Goal: Task Accomplishment & Management: Use online tool/utility

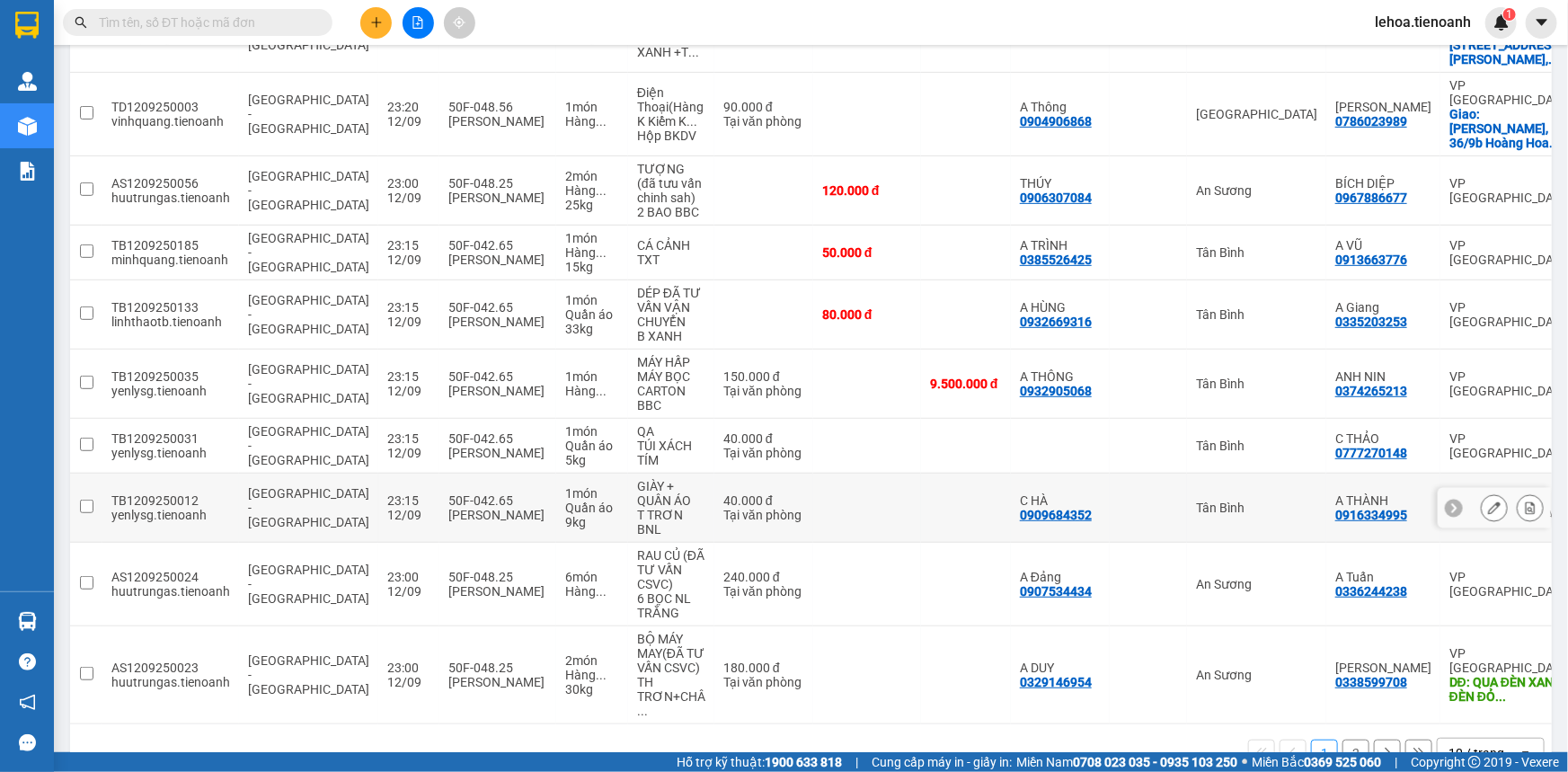
scroll to position [334, 0]
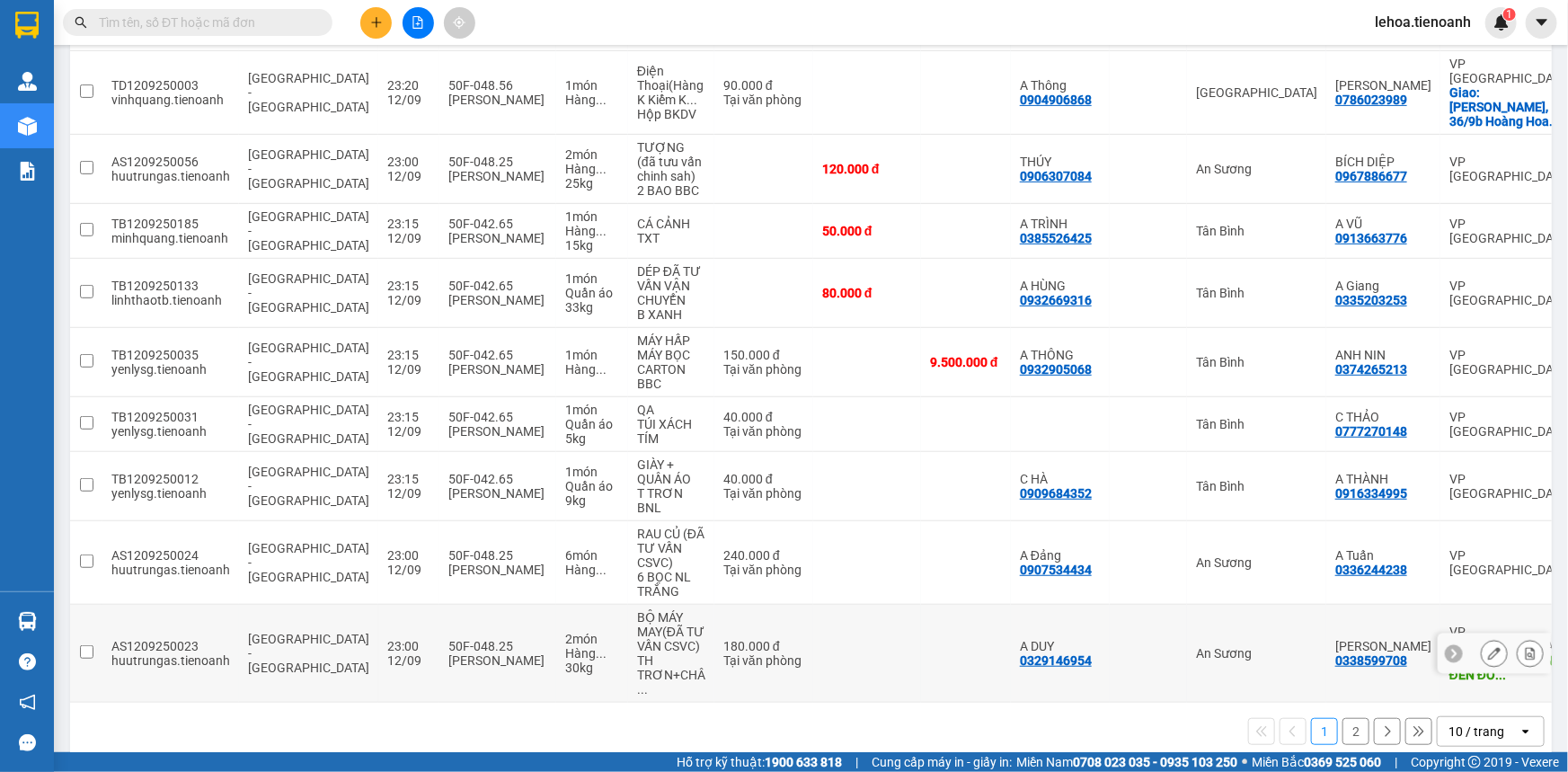
click at [1450, 649] on icon at bounding box center [1453, 653] width 6 height 10
drag, startPoint x: 1451, startPoint y: 628, endPoint x: 1417, endPoint y: 692, distance: 72.5
click at [1332, 645] on tr "AS1209250023 huutrungas.tienoanh [GEOGRAPHIC_DATA] - [GEOGRAPHIC_DATA] 23:00 [D…" at bounding box center [856, 653] width 1574 height 98
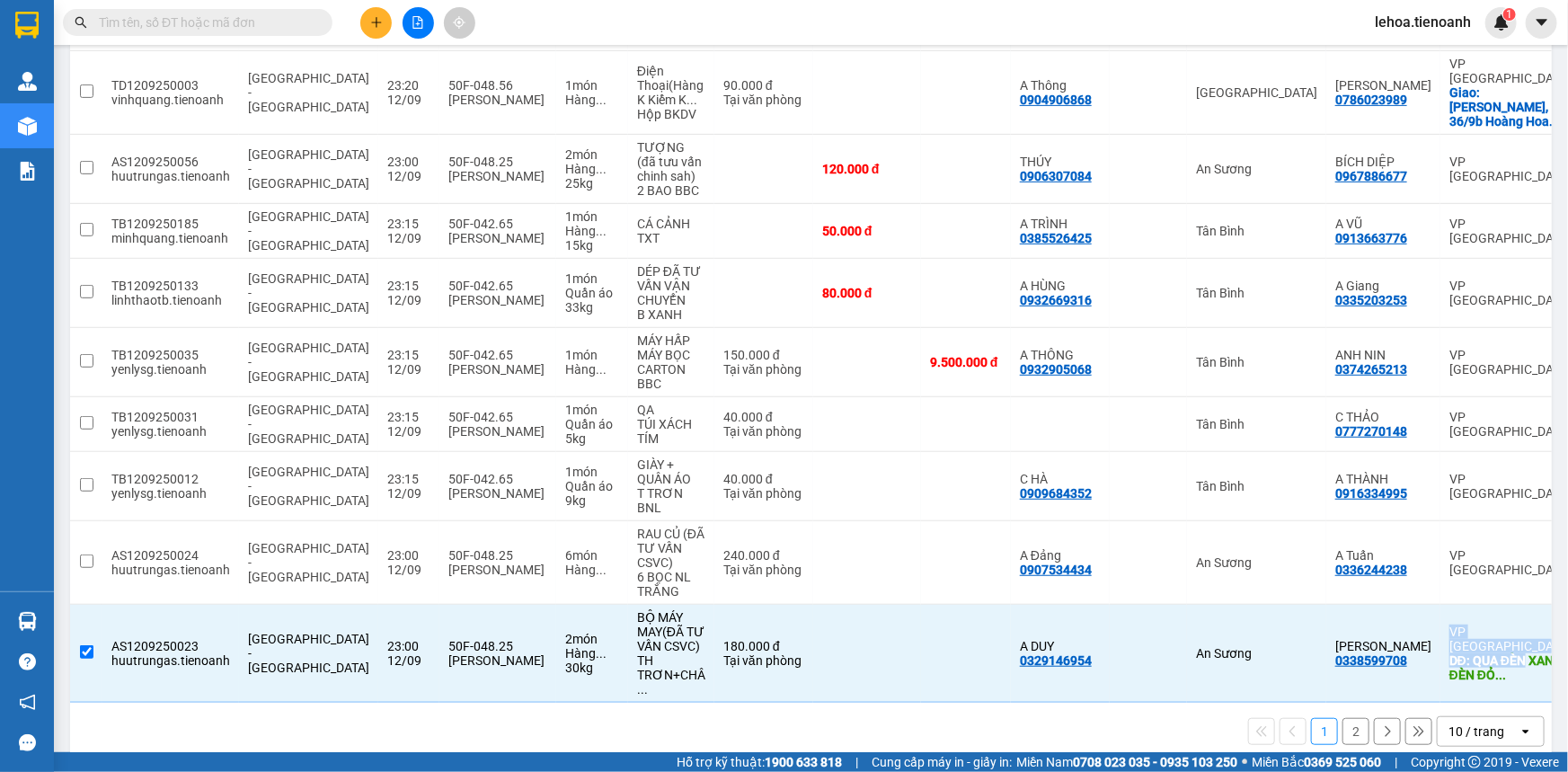
scroll to position [0, 25]
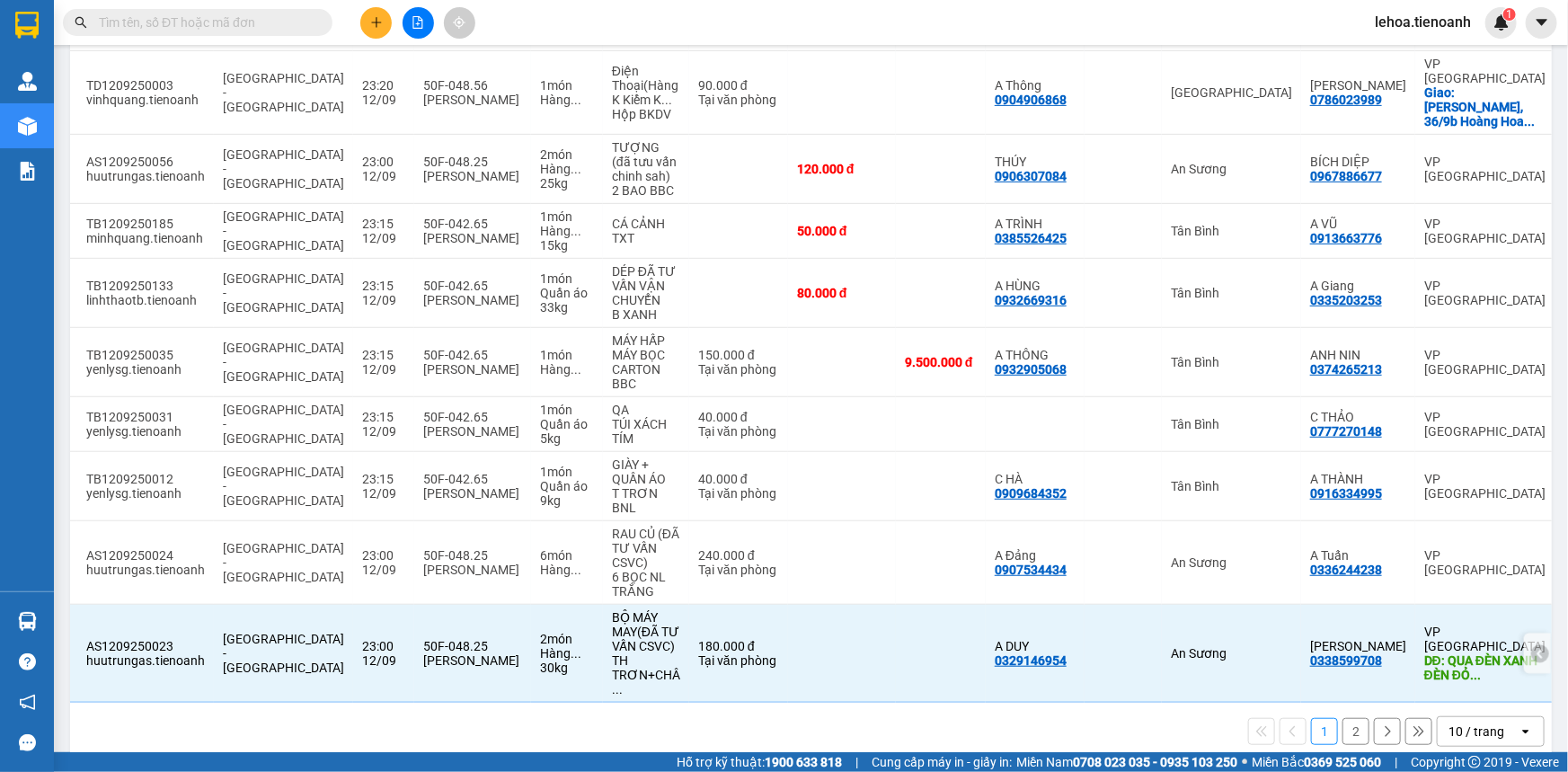
click at [1432, 653] on div "DĐ: QUA ĐÈN XANH ĐÈN ĐỎ ..." at bounding box center [1484, 667] width 121 height 28
checkbox input "false"
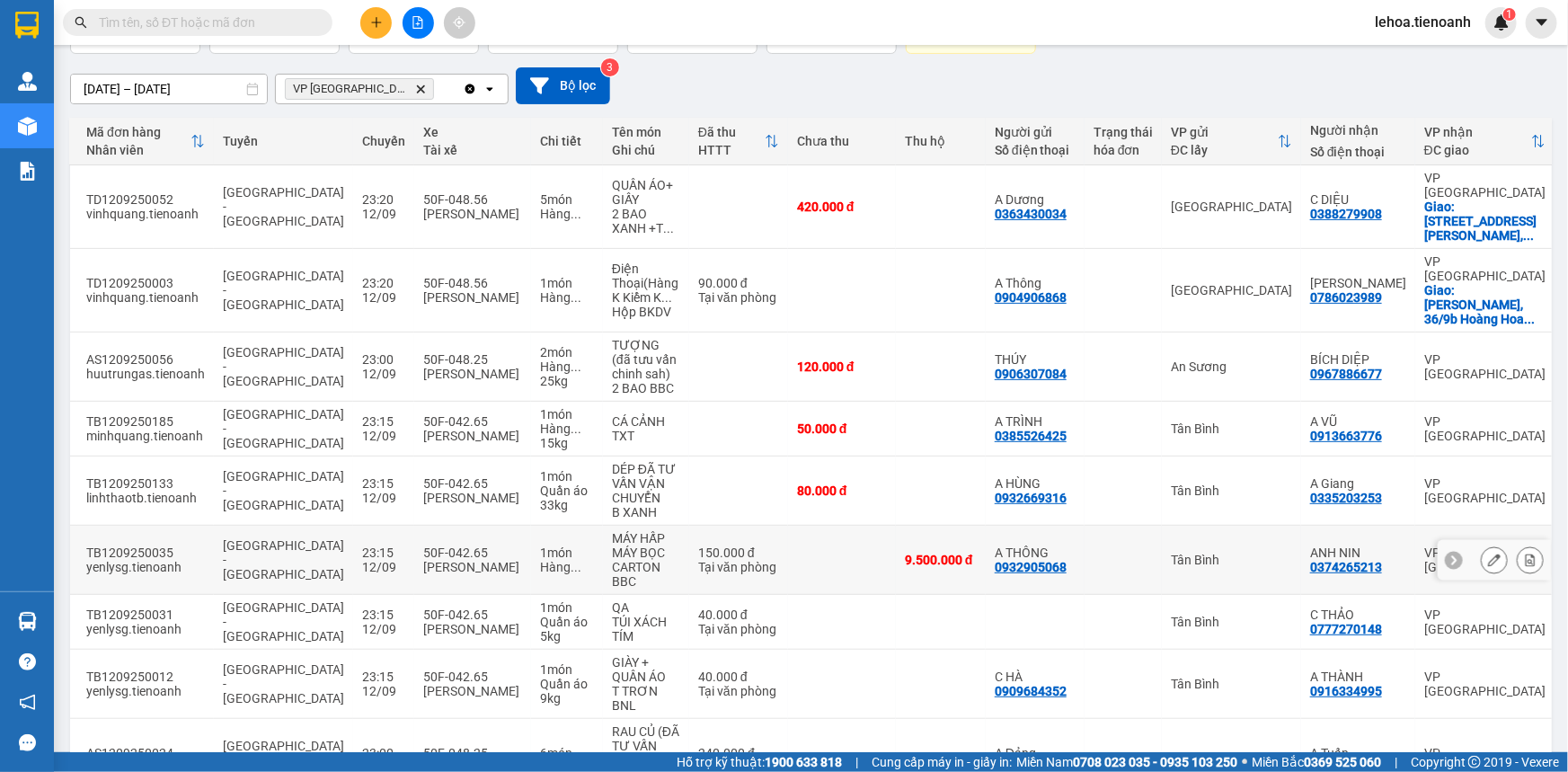
scroll to position [334, 0]
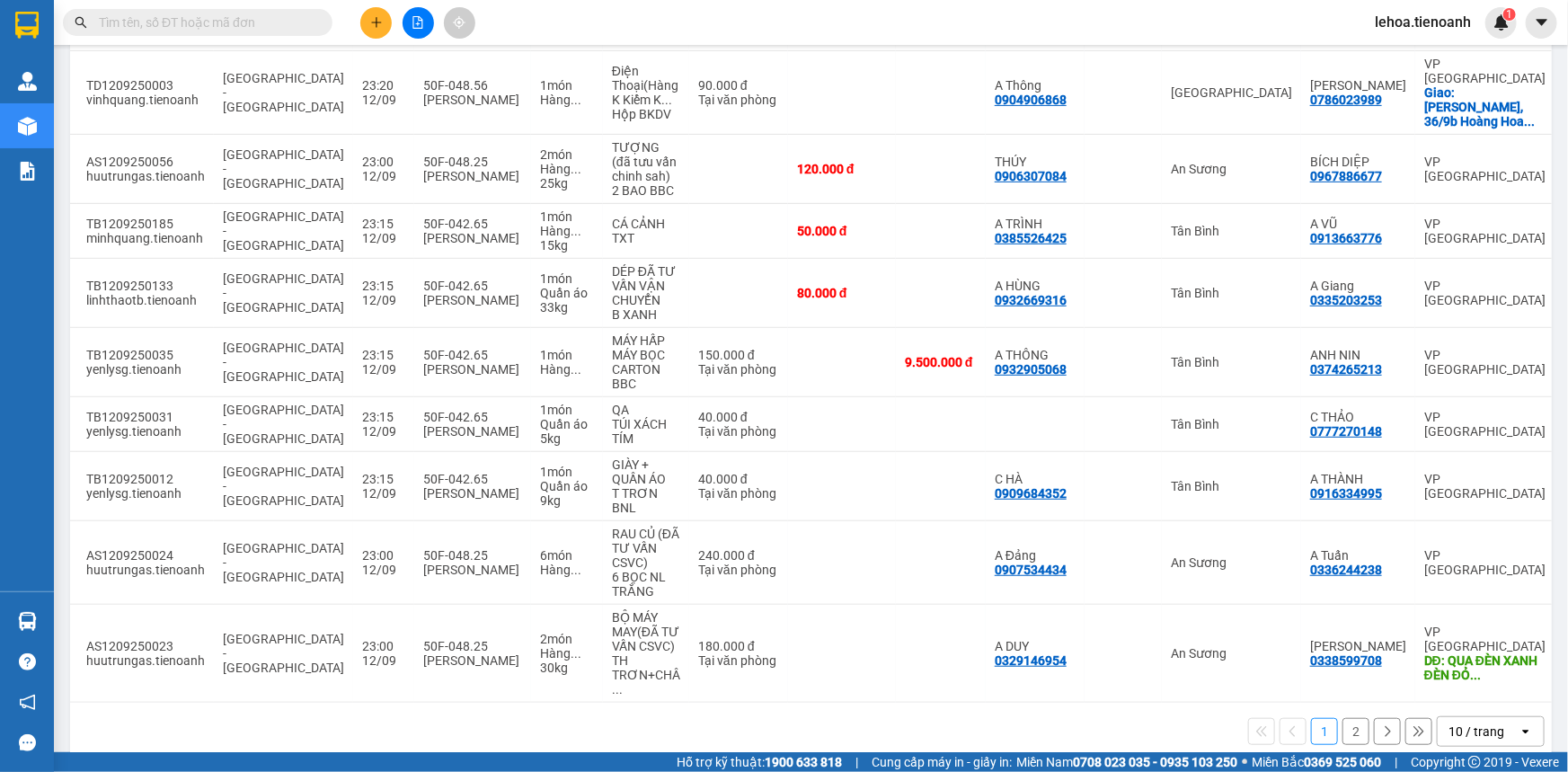
click at [1348, 718] on button "2" at bounding box center [1355, 731] width 27 height 27
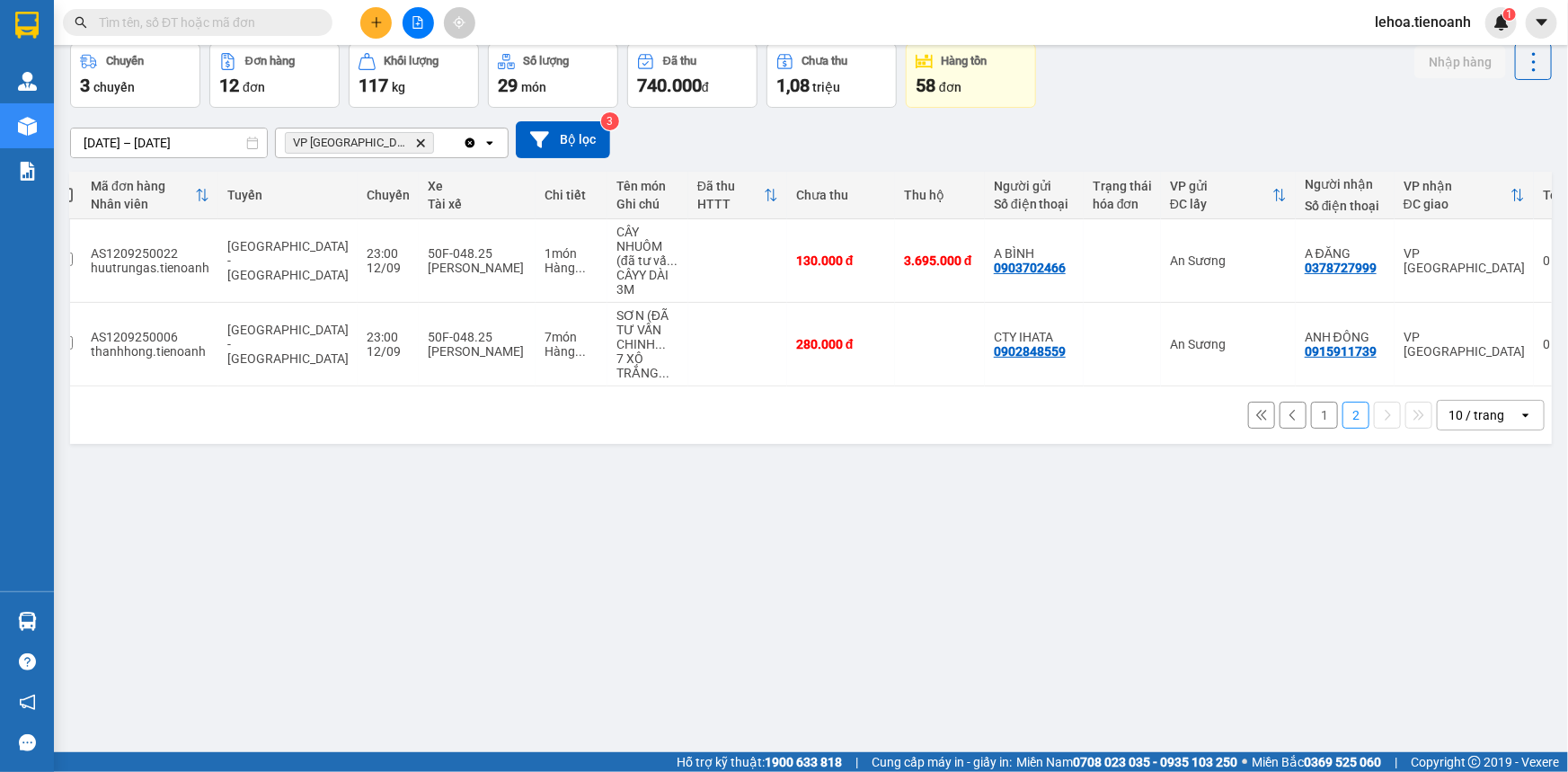
scroll to position [0, 0]
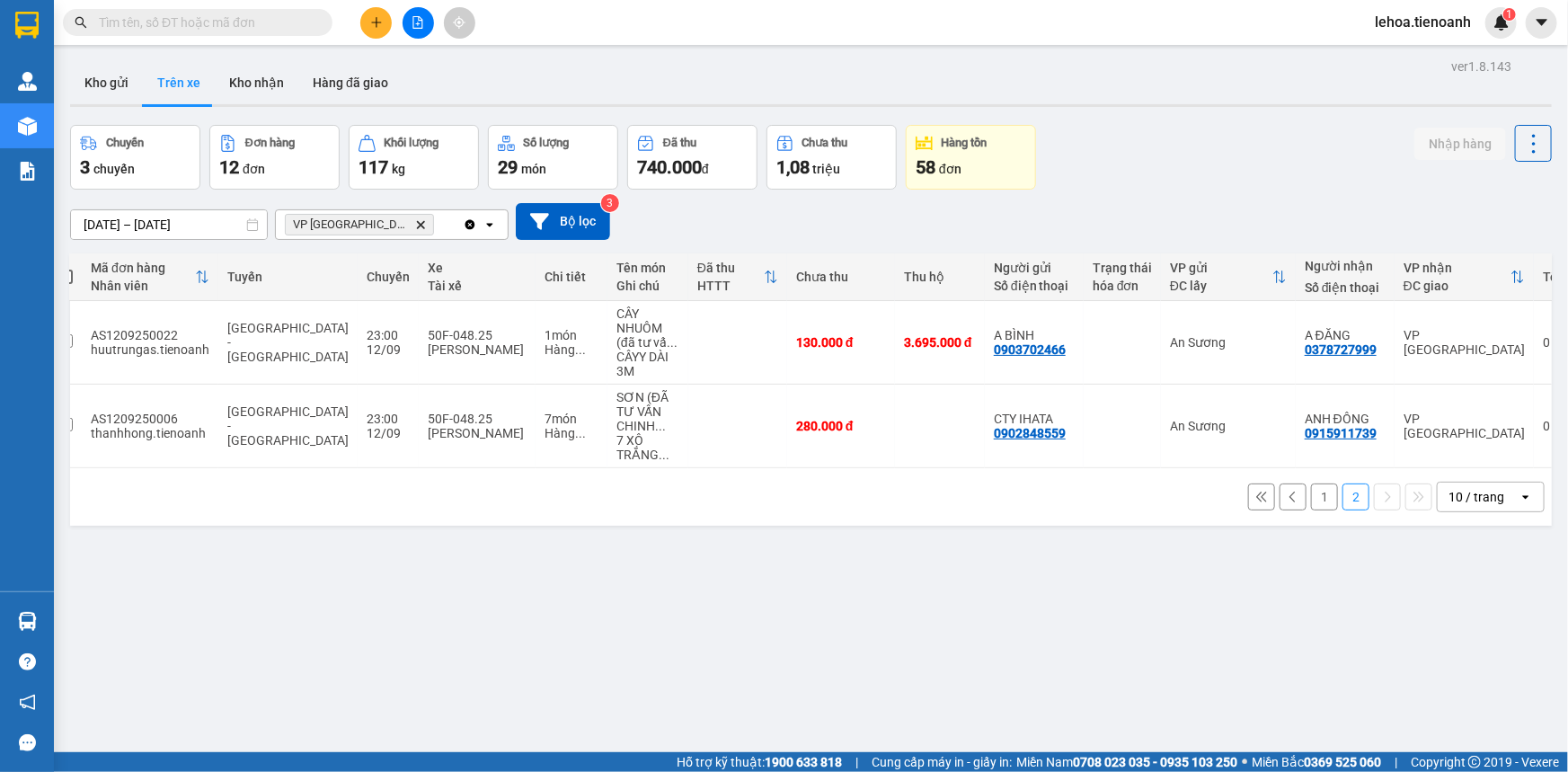
click at [1315, 502] on button "1" at bounding box center [1324, 496] width 27 height 27
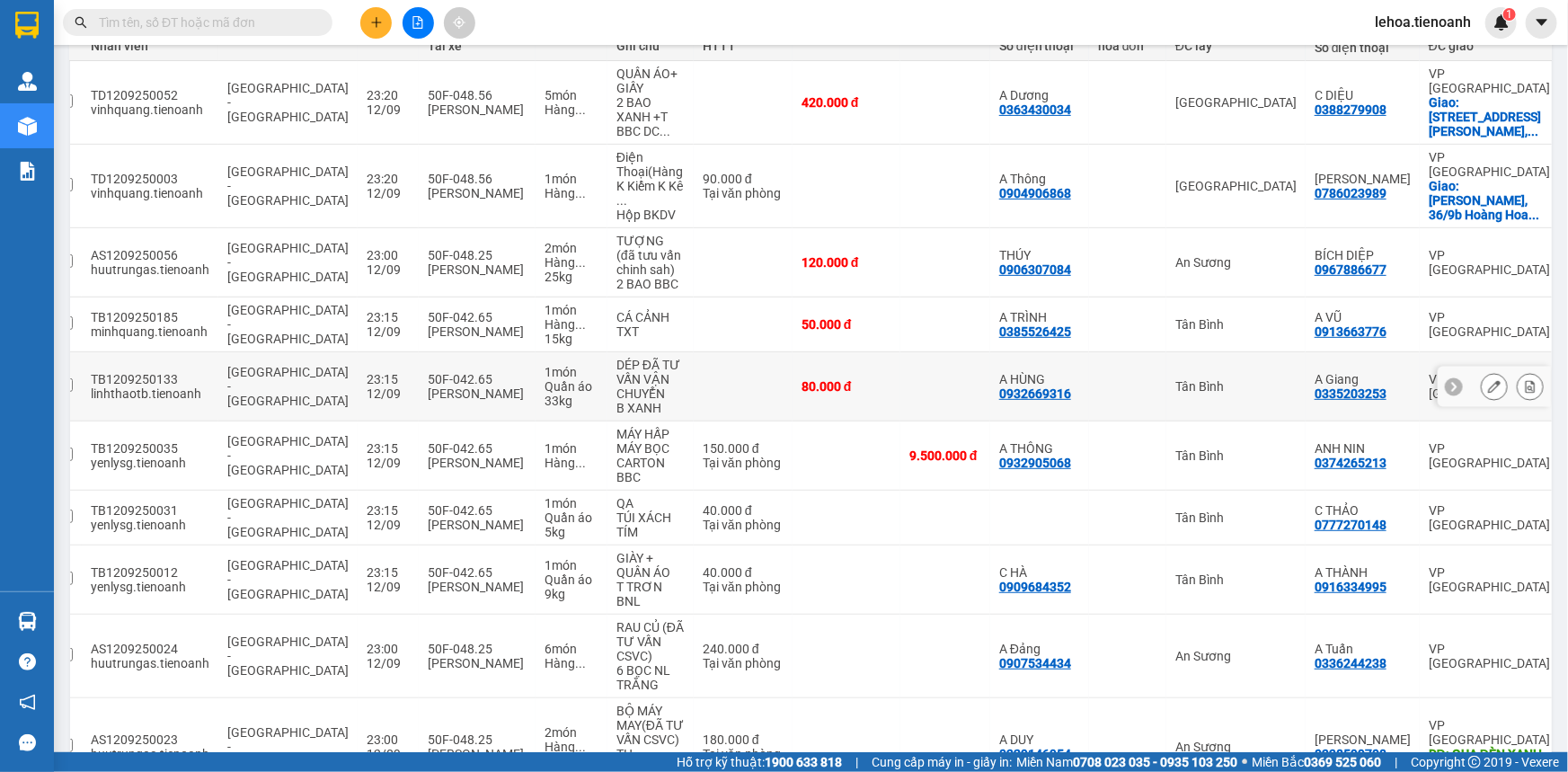
scroll to position [362, 0]
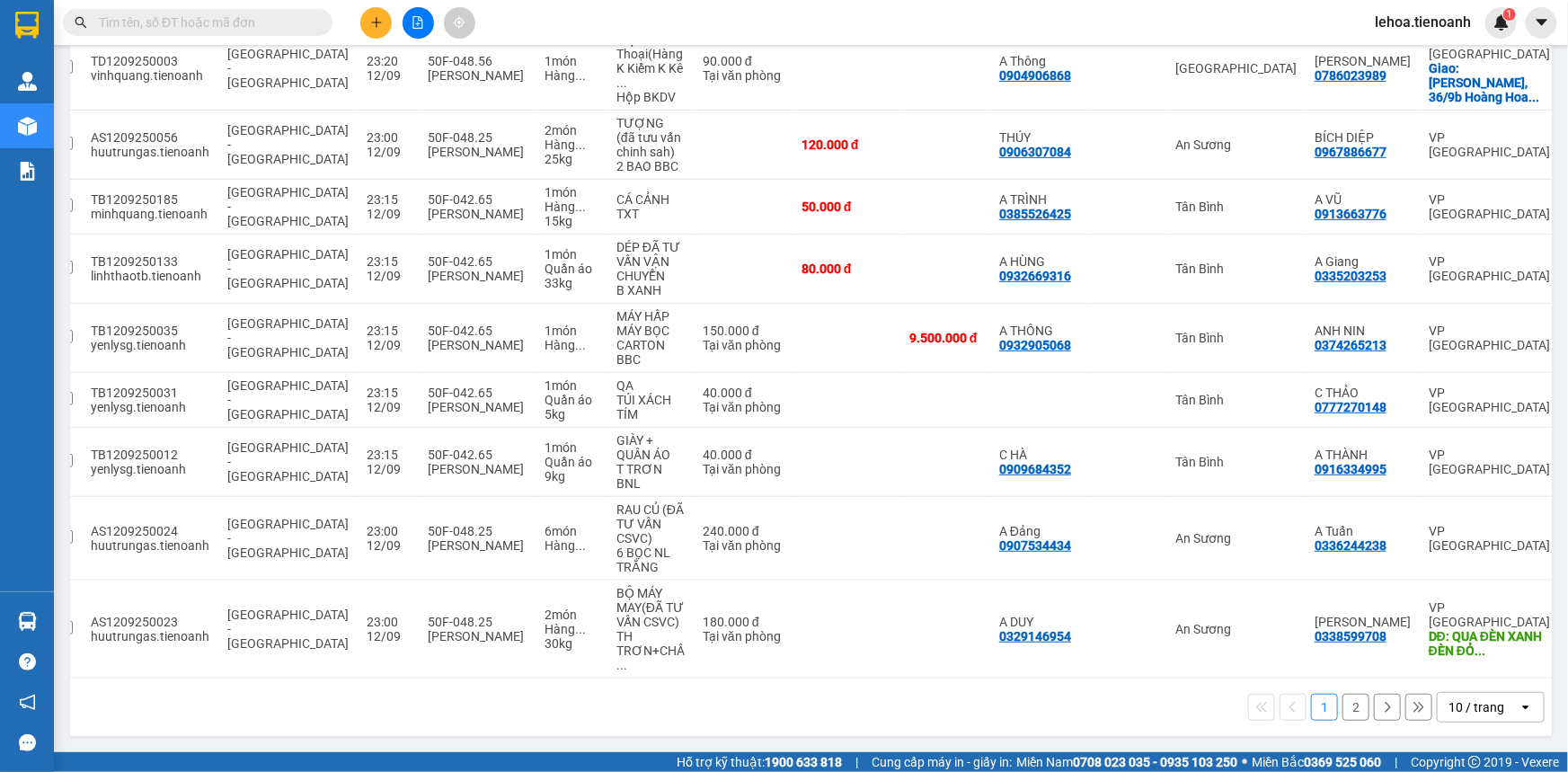
click at [1519, 706] on icon "open" at bounding box center [1526, 708] width 15 height 15
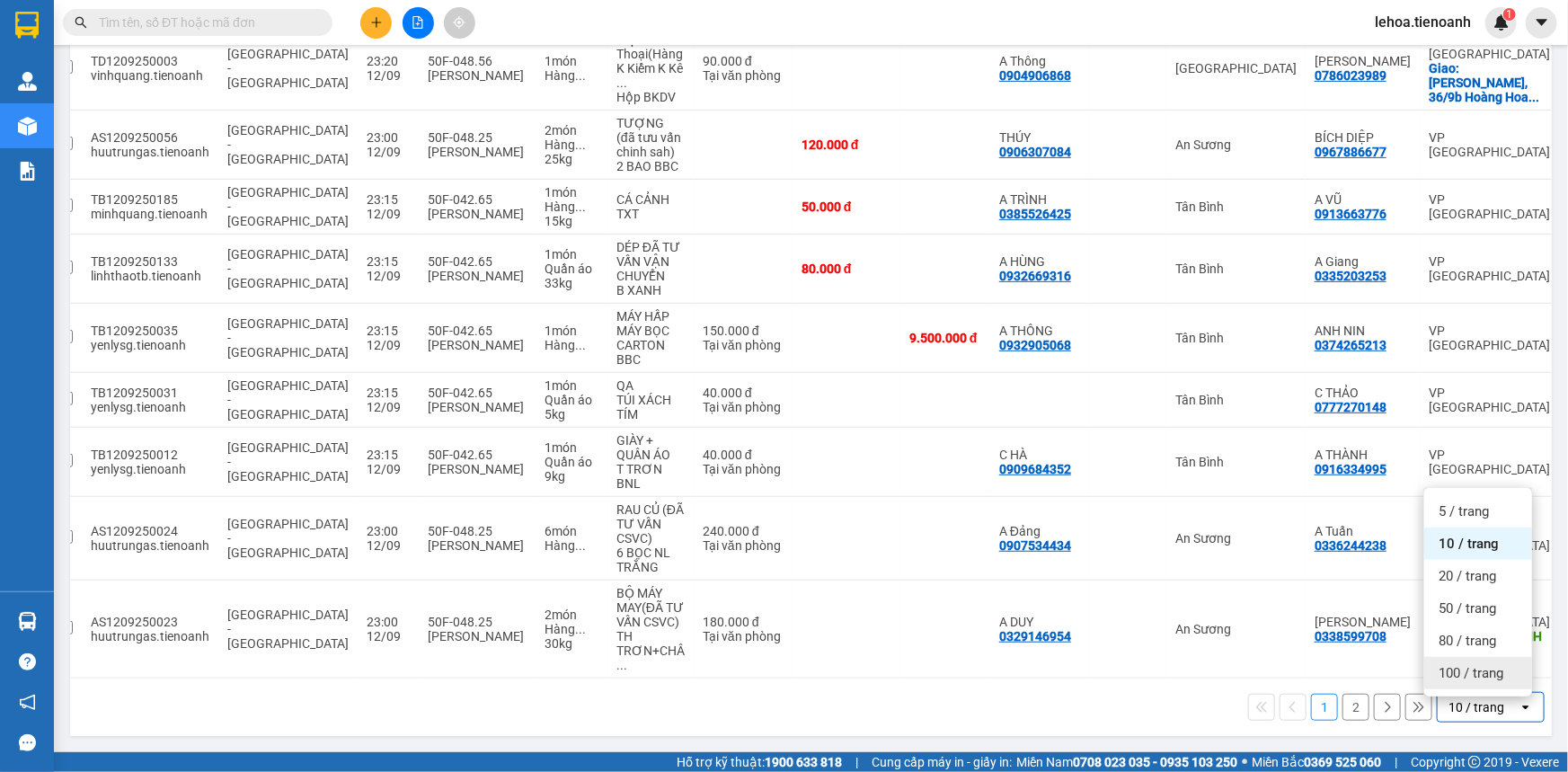
click at [1487, 668] on span "100 / trang" at bounding box center [1471, 674] width 64 height 18
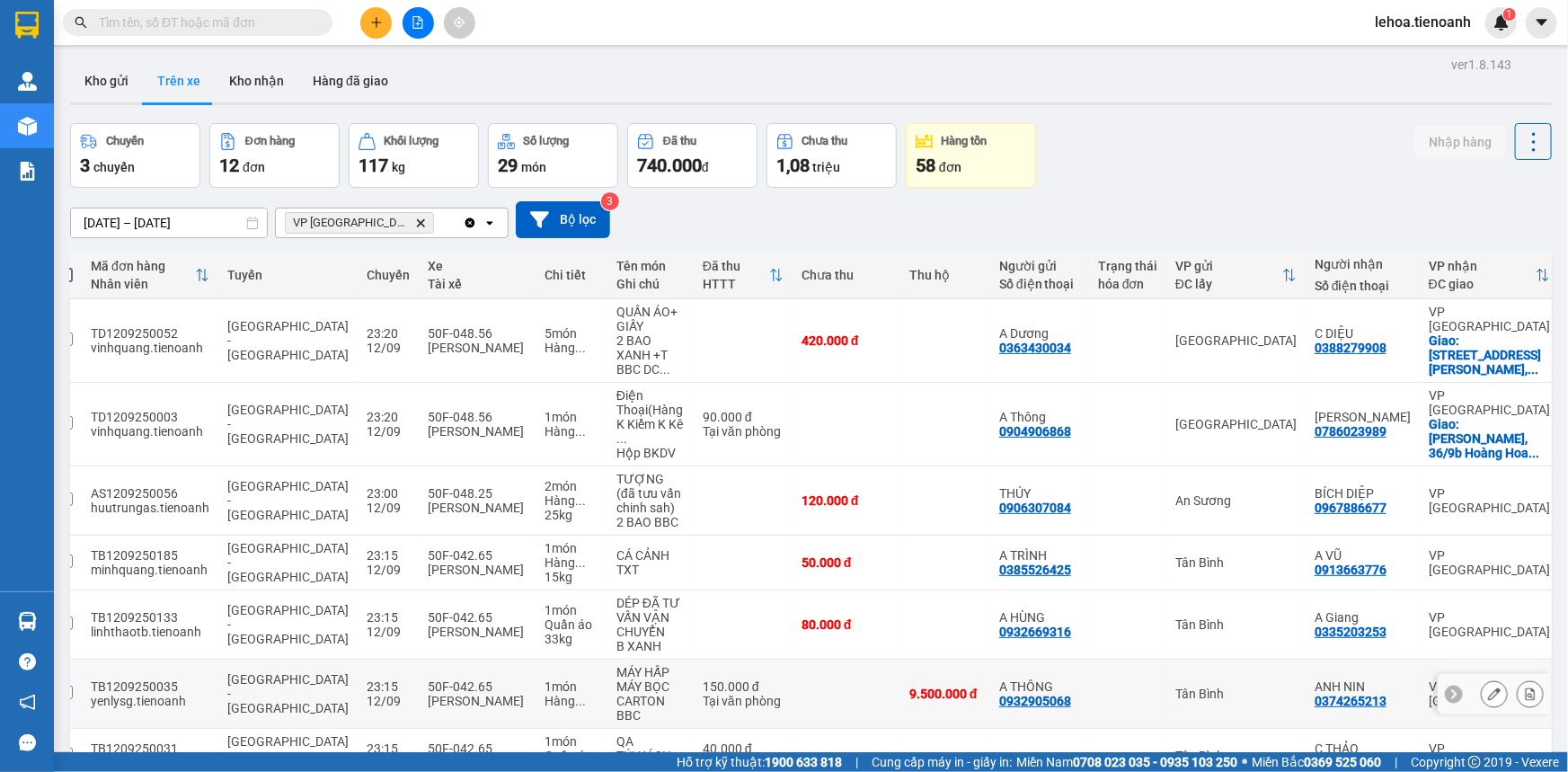
scroll to position [0, 0]
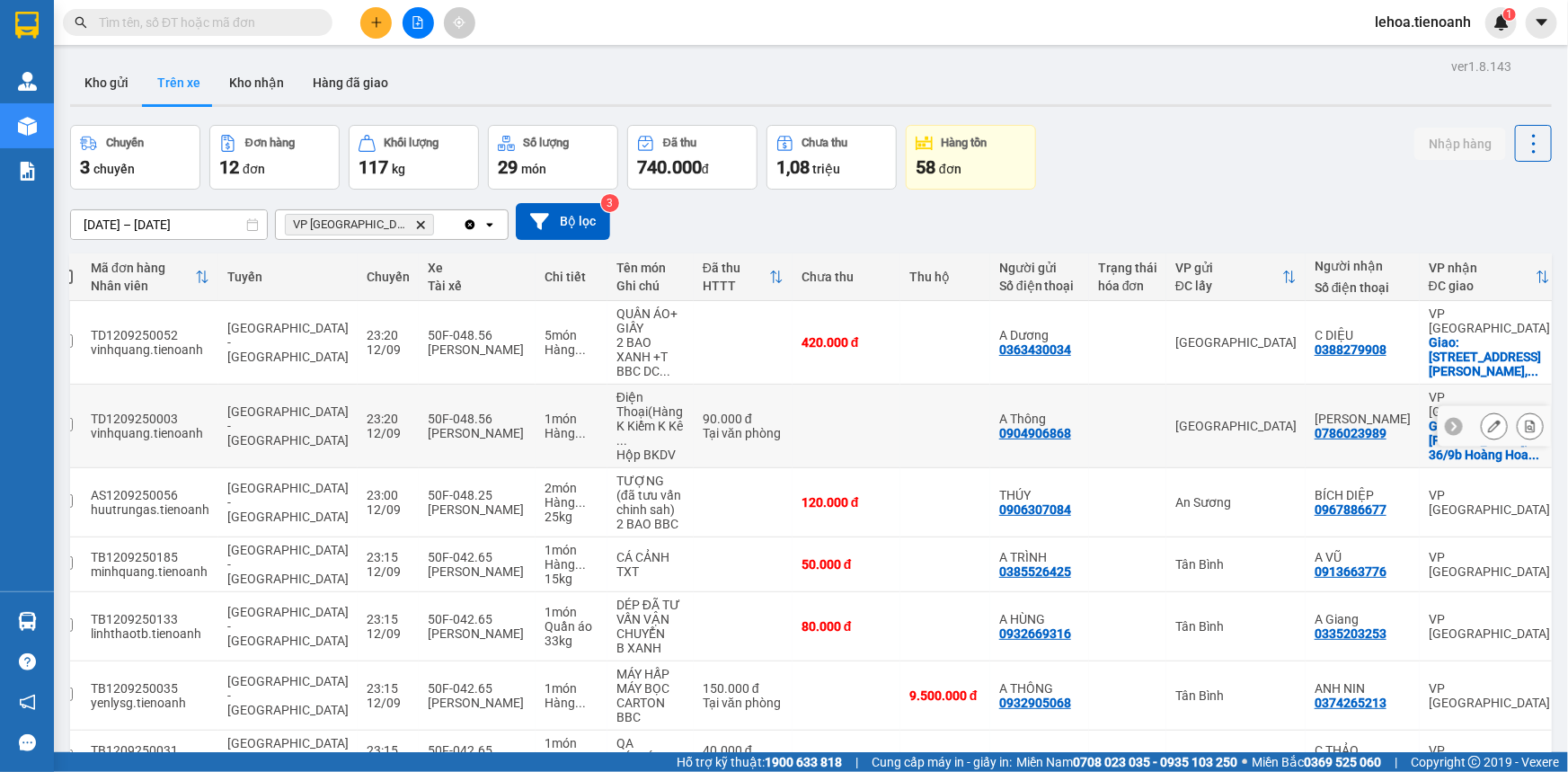
click at [1487, 430] on icon at bounding box center [1494, 426] width 13 height 13
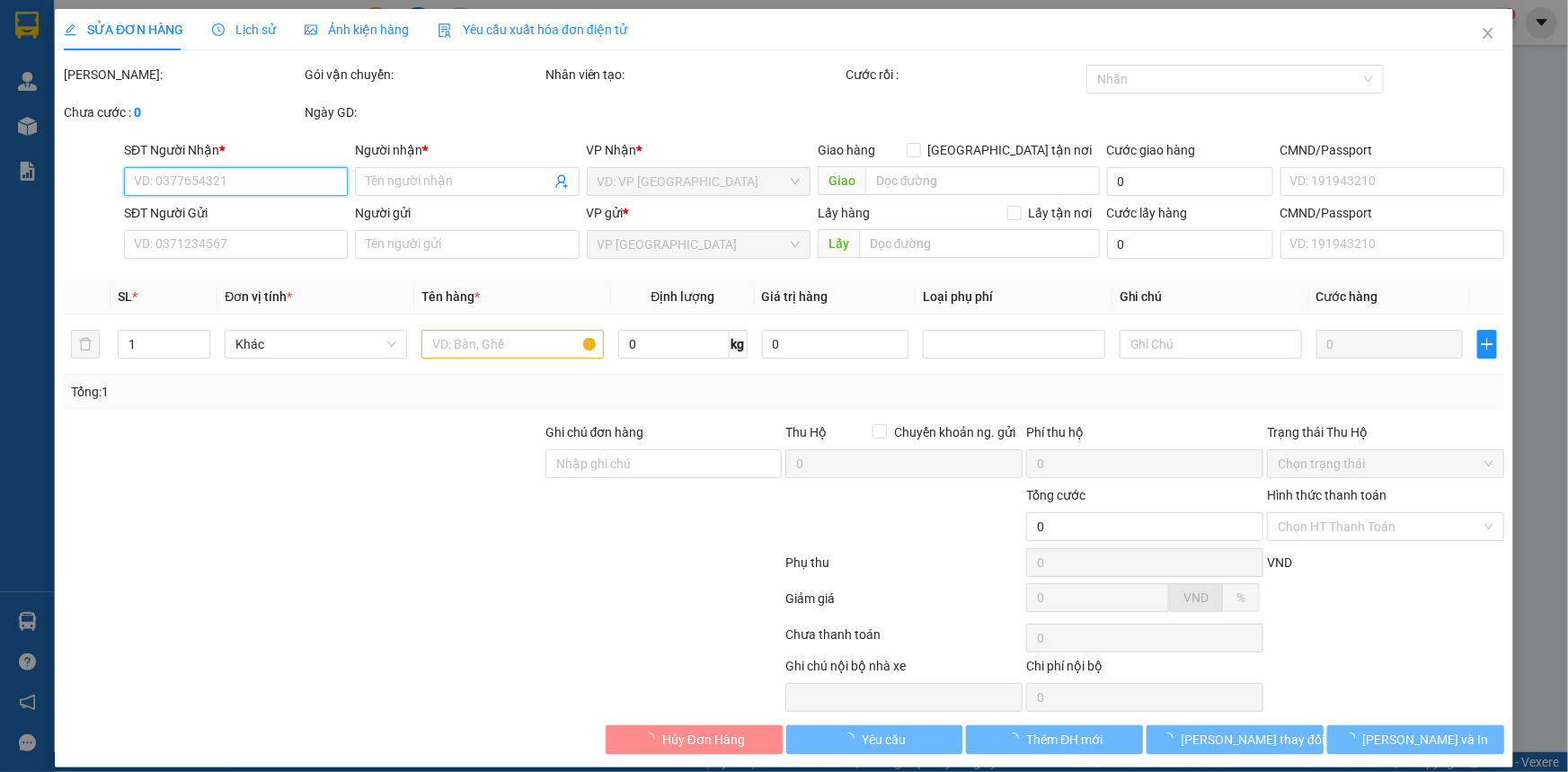
type input "0786023989"
type input "[PERSON_NAME]"
checkbox input "true"
type input "[PERSON_NAME], [STREET_ADDRESS], [GEOGRAPHIC_DATA], [GEOGRAPHIC_DATA]"
type input "0904906868"
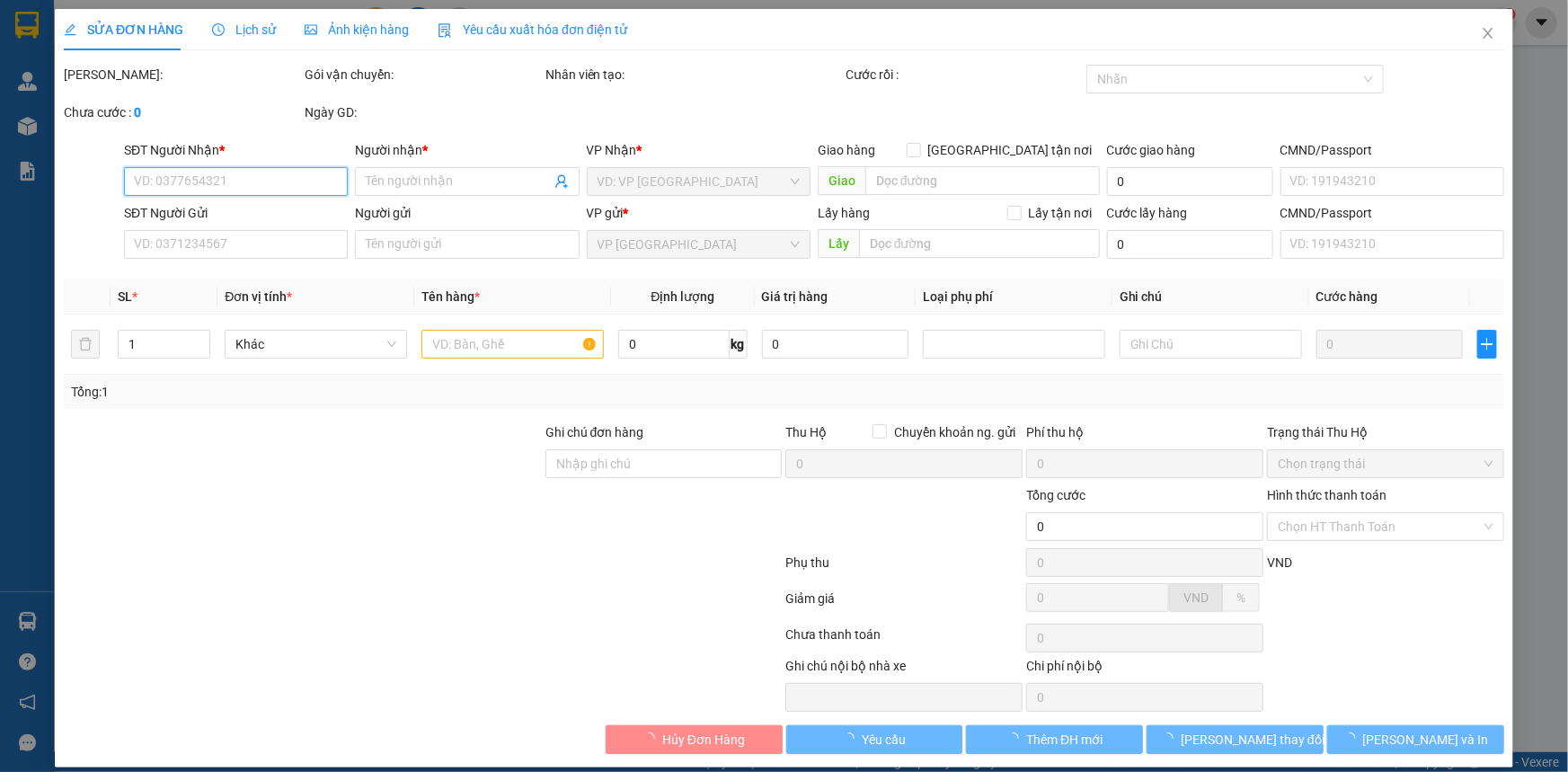
type input "A Thông"
type input "90.000"
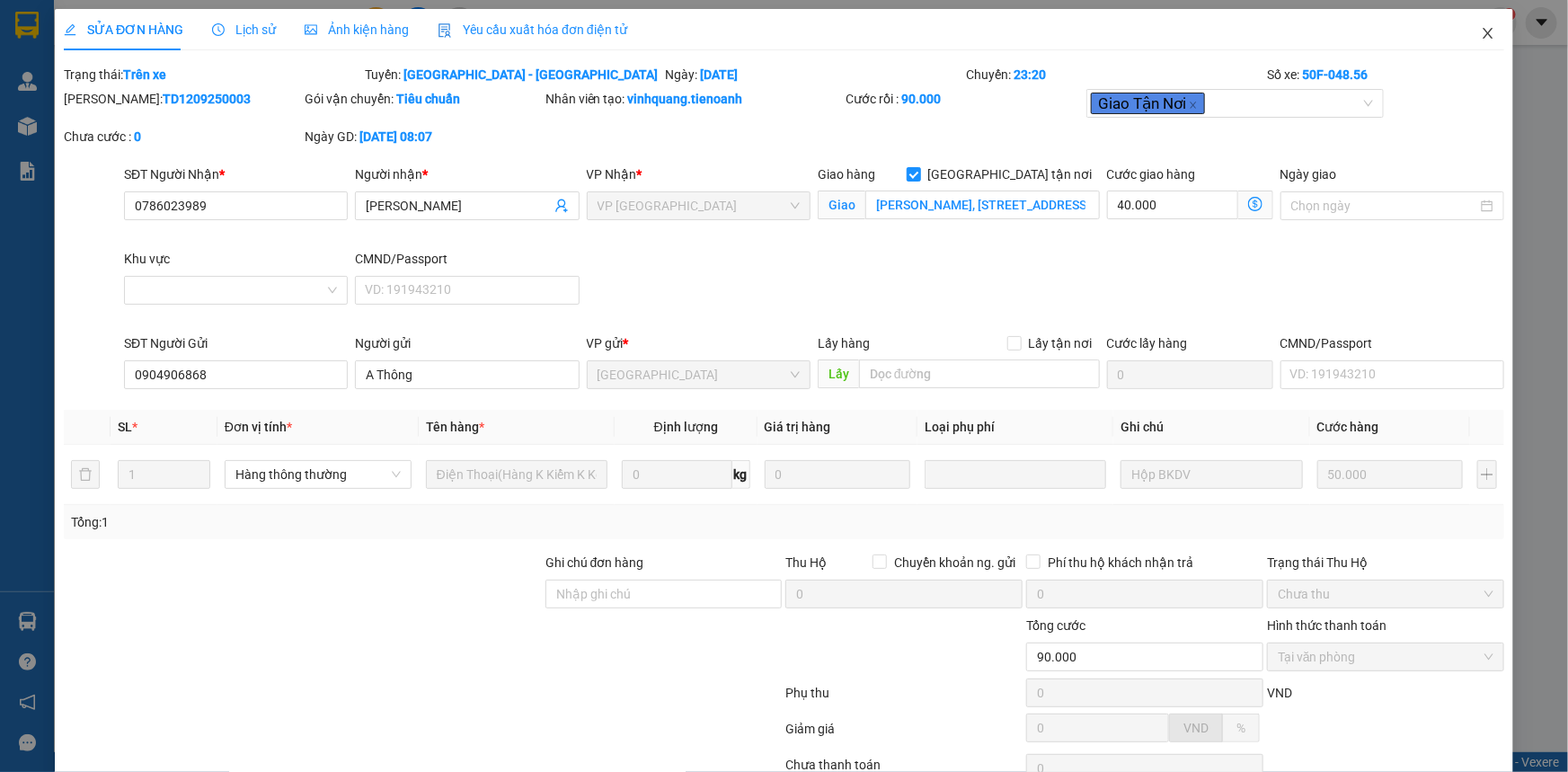
click at [1483, 37] on icon "close" at bounding box center [1487, 33] width 10 height 11
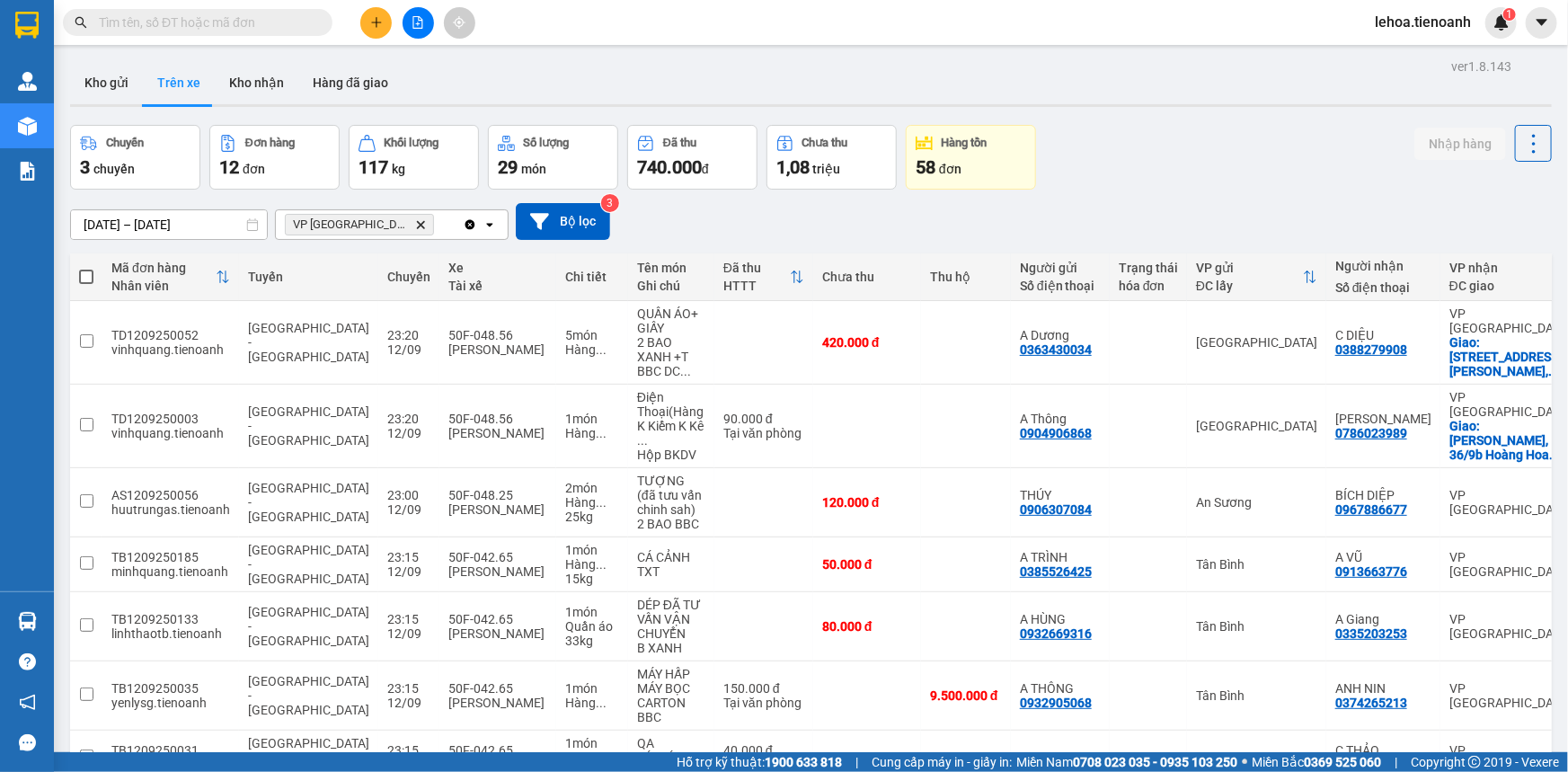
click at [91, 278] on span at bounding box center [86, 277] width 15 height 15
click at [86, 267] on input "checkbox" at bounding box center [86, 267] width 0 height 0
checkbox input "true"
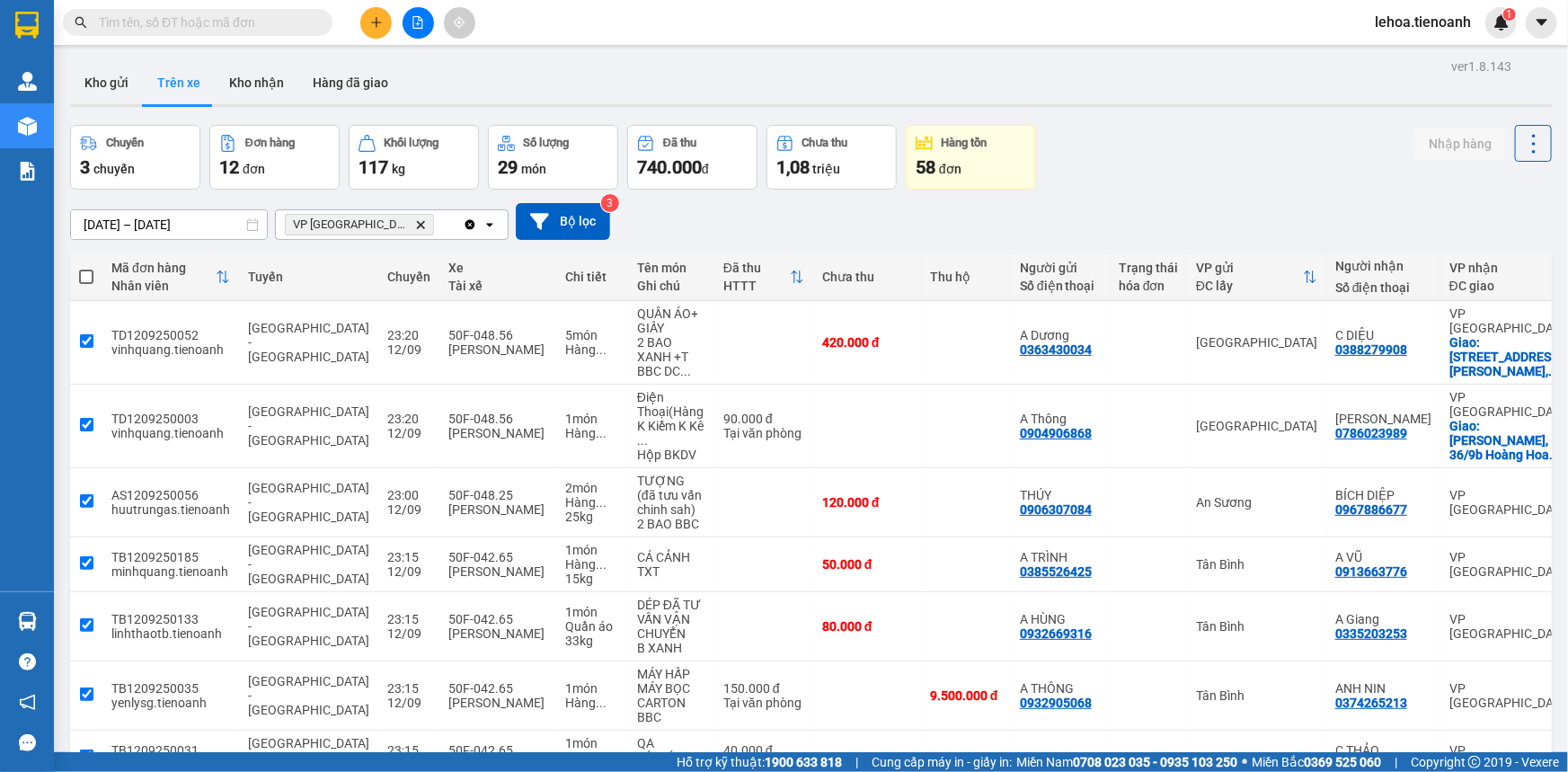
checkbox input "true"
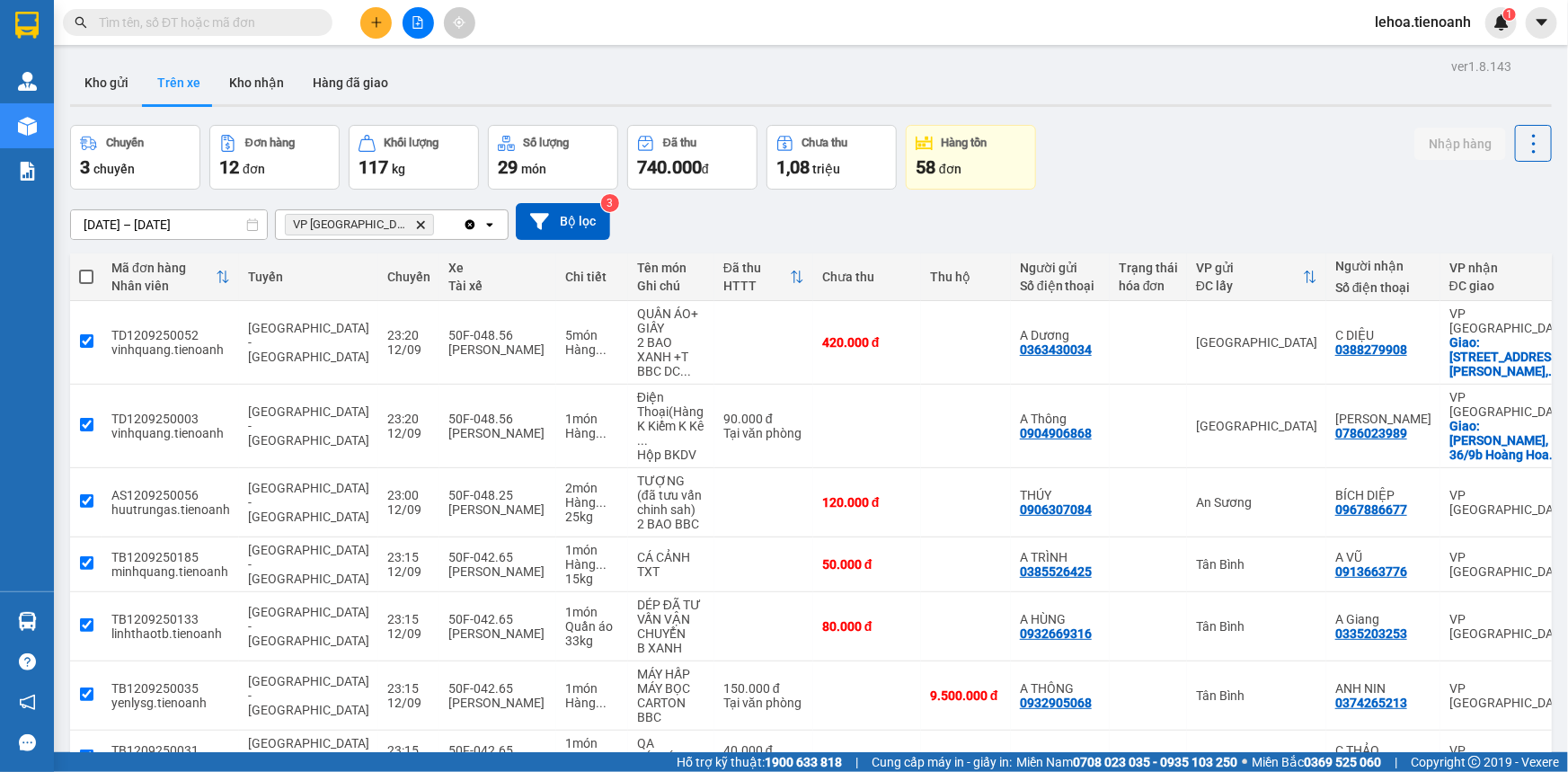
checkbox input "true"
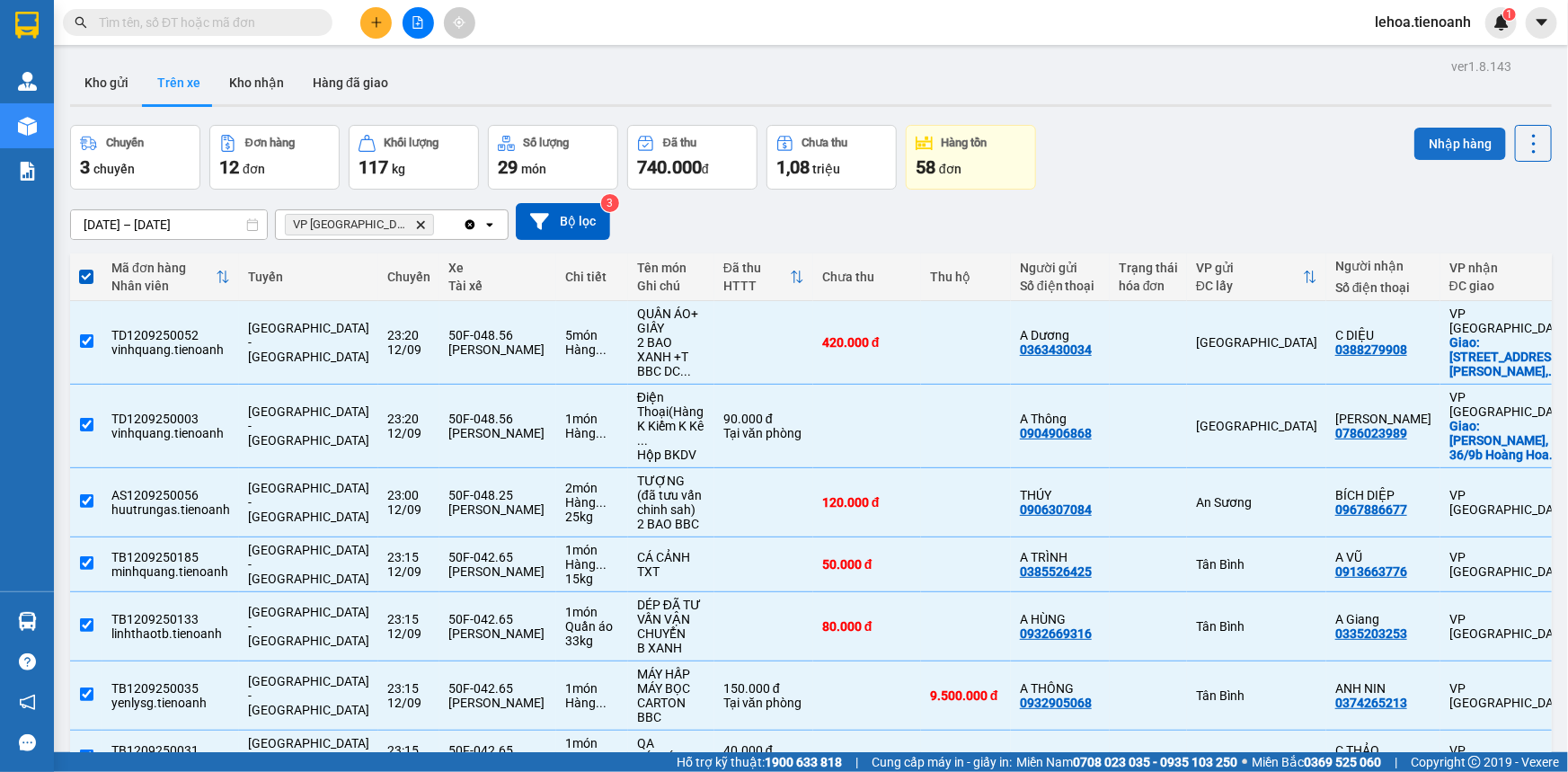
click at [1438, 153] on button "Nhập hàng" at bounding box center [1460, 143] width 92 height 32
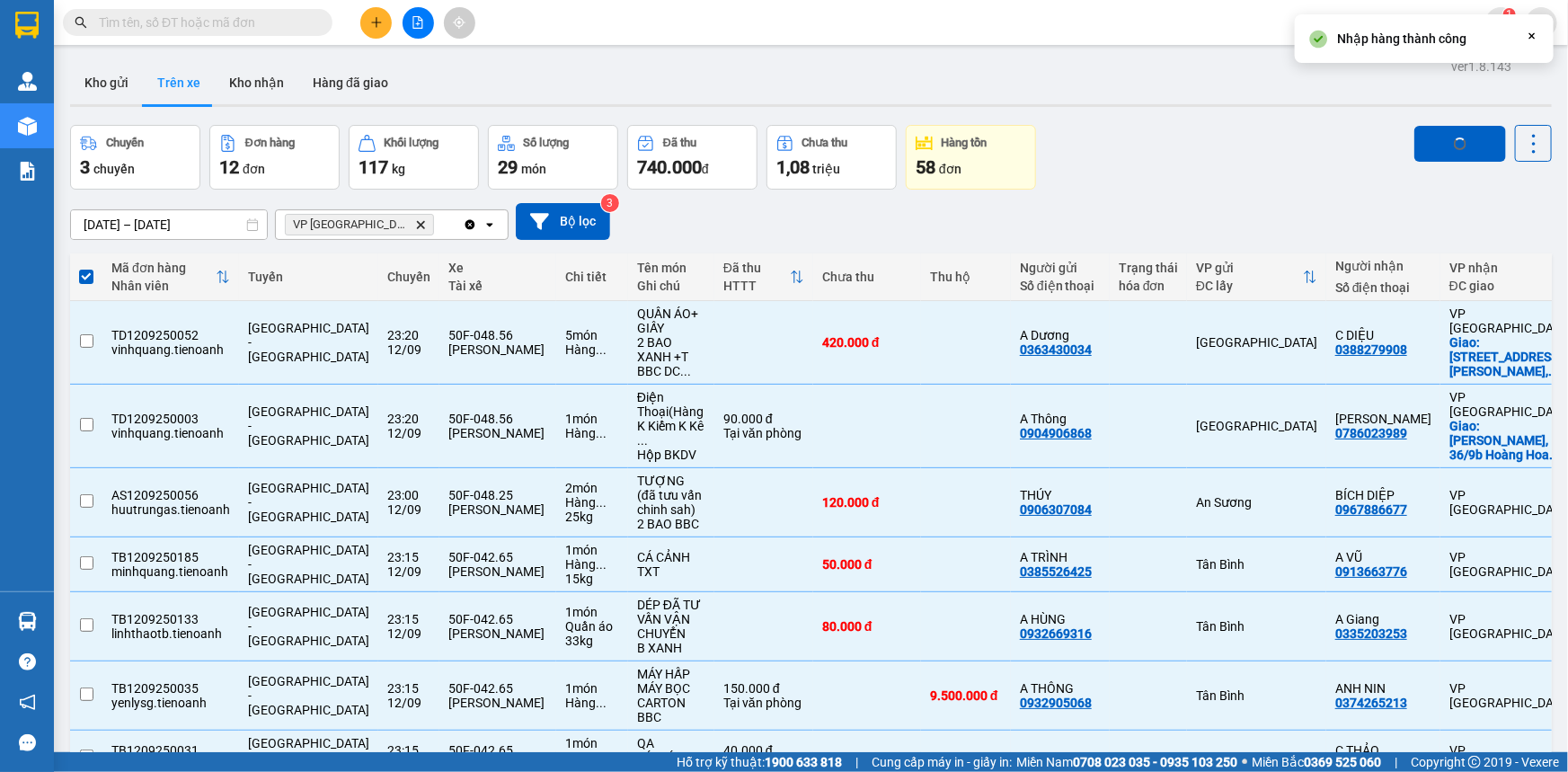
checkbox input "false"
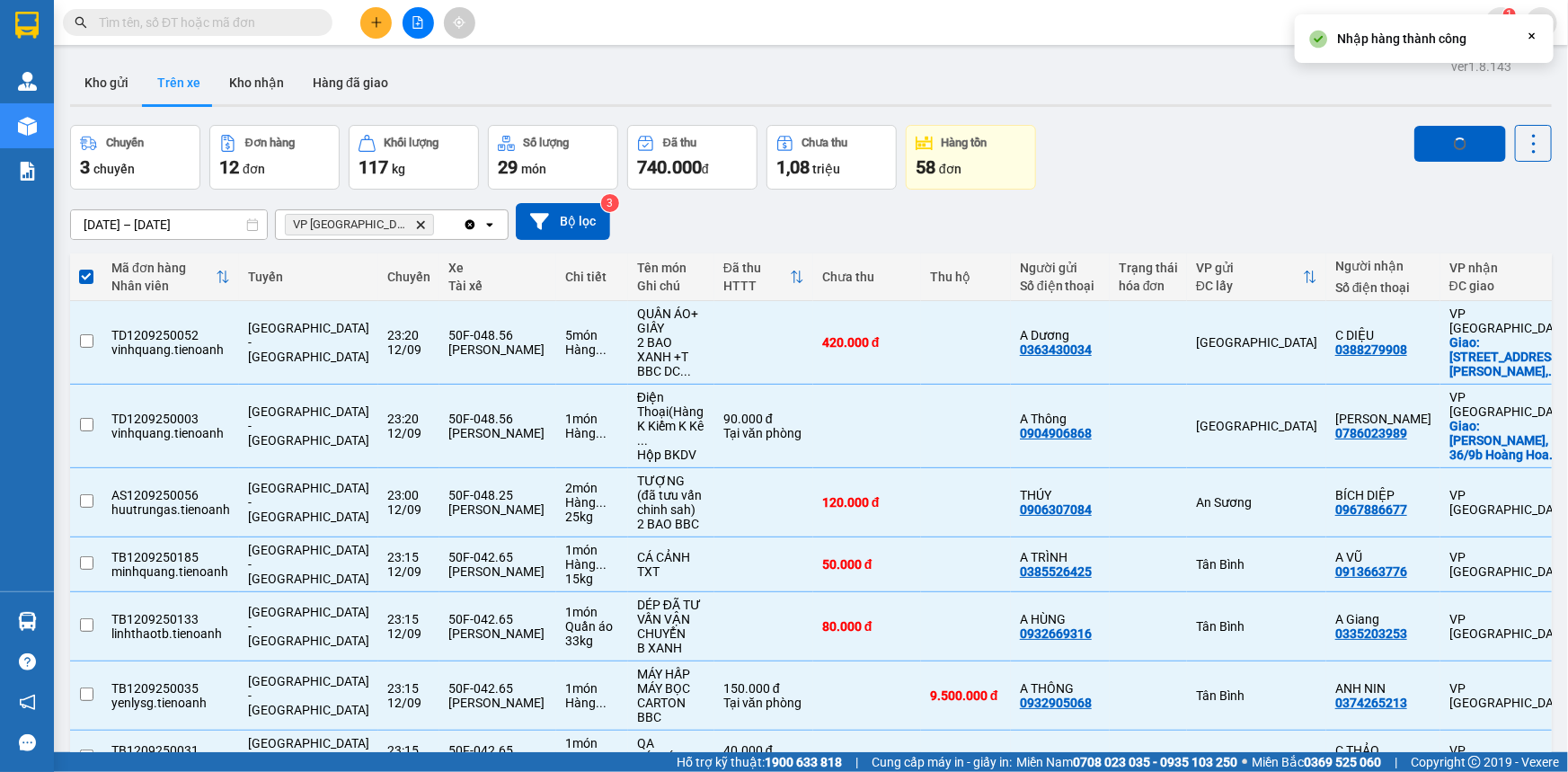
checkbox input "false"
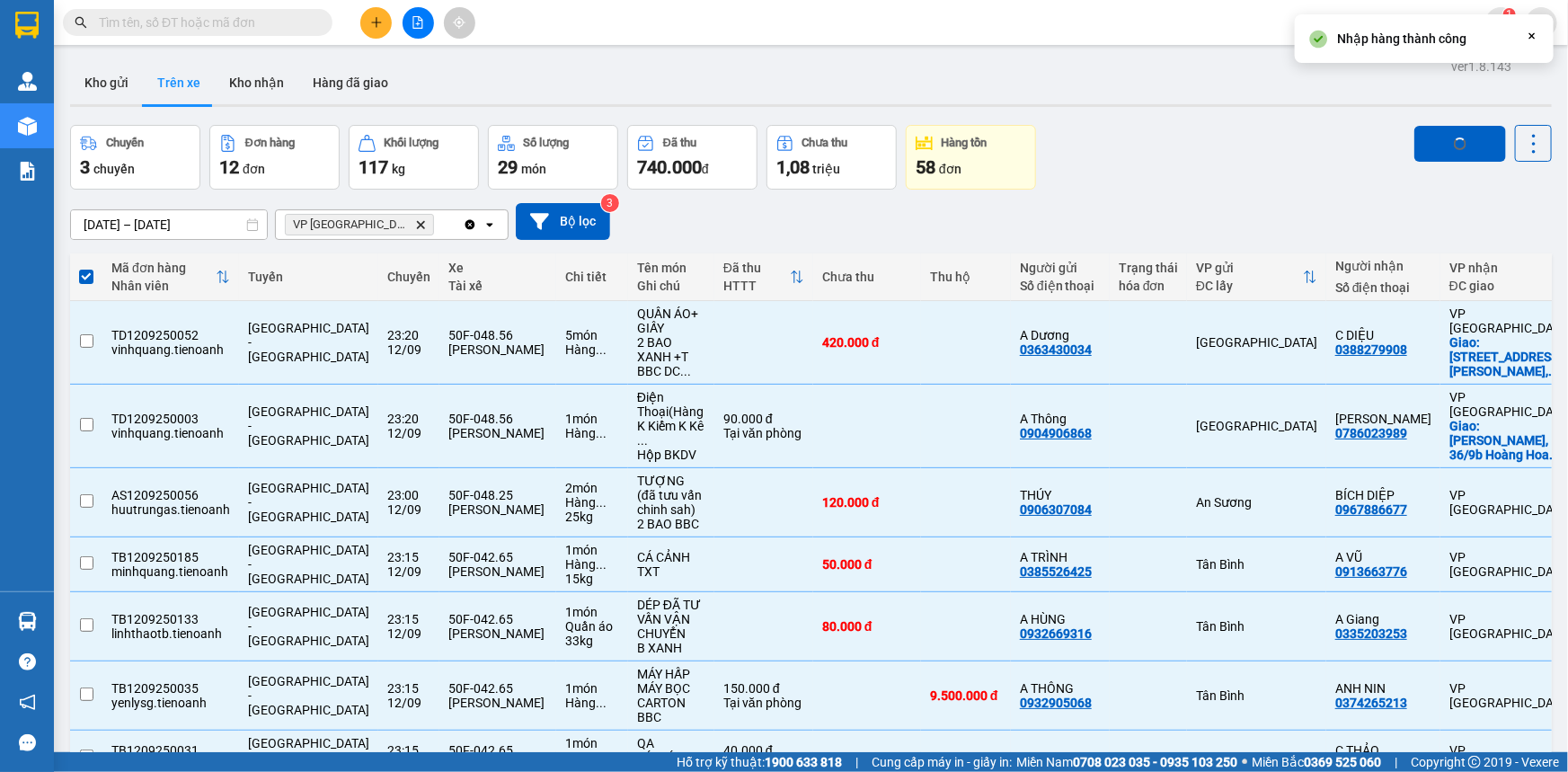
checkbox input "false"
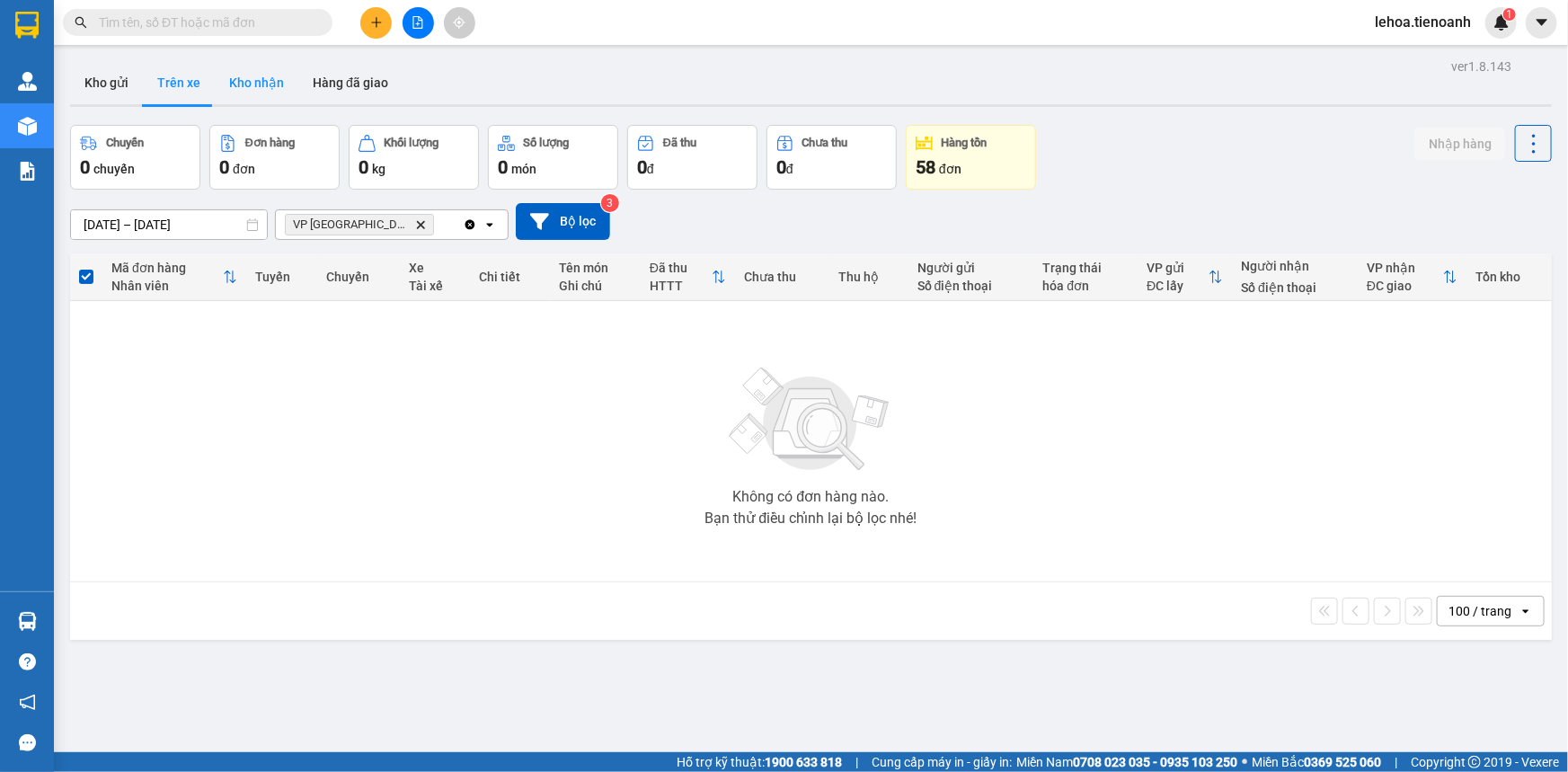
click at [234, 81] on button "Kho nhận" at bounding box center [256, 82] width 84 height 43
type input "[DATE] – [DATE]"
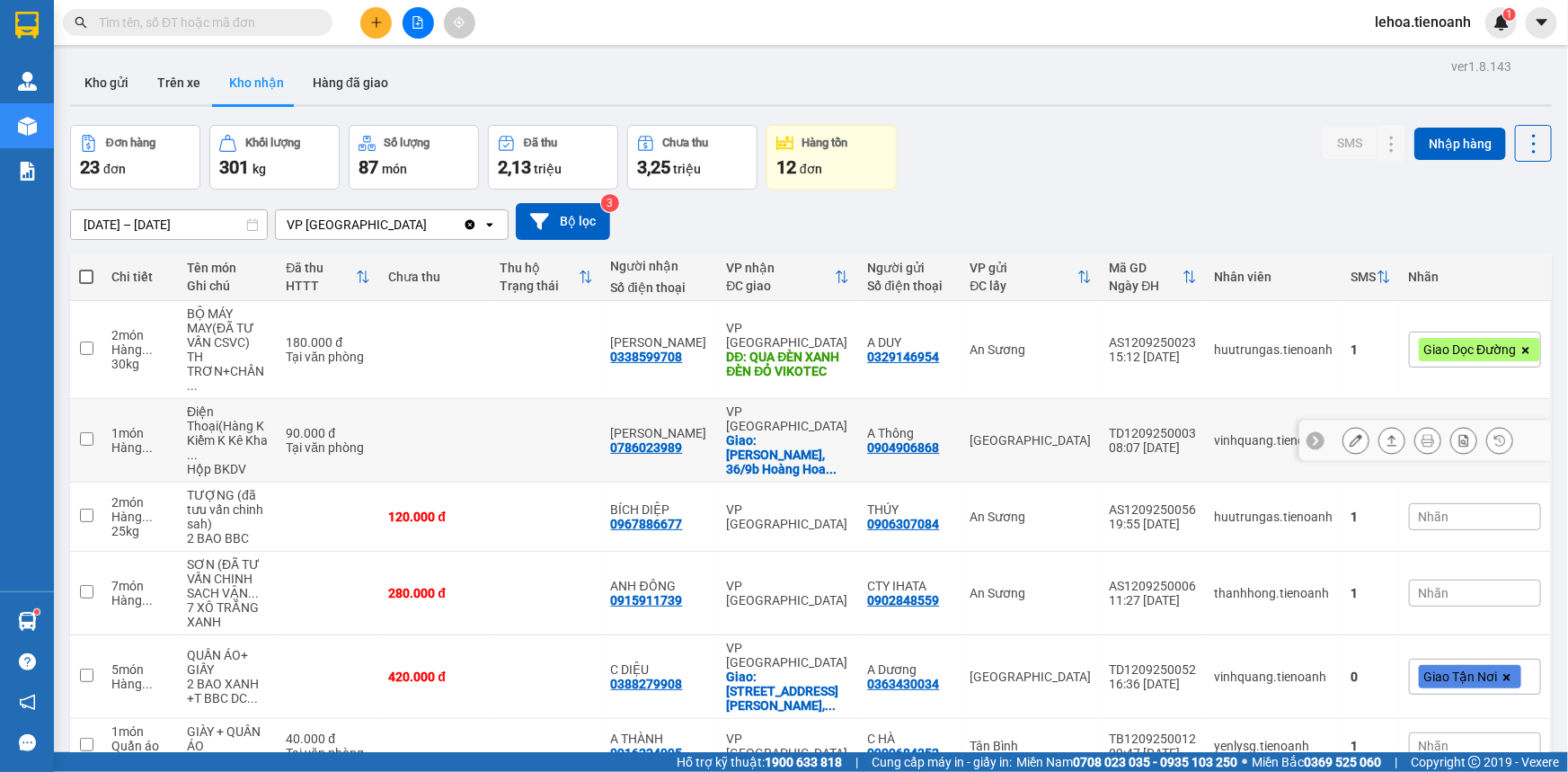
click at [653, 448] on div "0786023989" at bounding box center [647, 448] width 72 height 15
